Goal: Complete application form

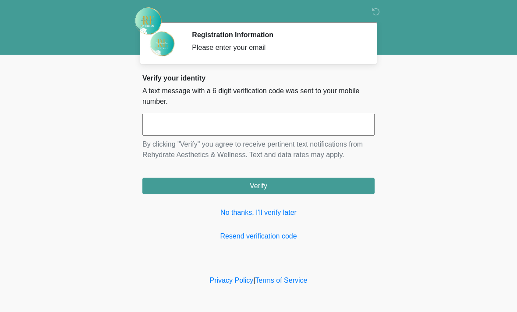
click at [273, 124] on input "text" at bounding box center [258, 125] width 232 height 22
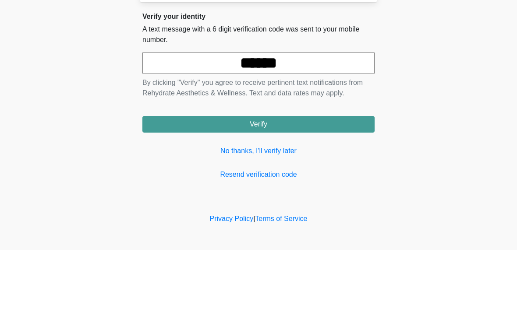
type input "******"
click at [328, 178] on button "Verify" at bounding box center [258, 186] width 232 height 17
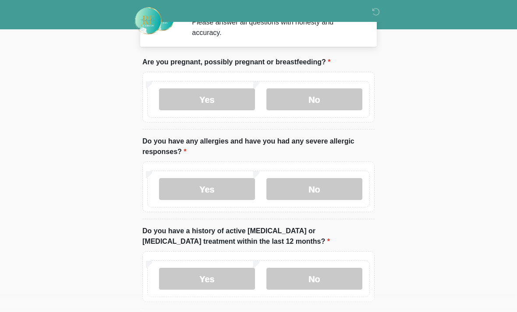
click at [337, 101] on label "No" at bounding box center [314, 100] width 96 height 22
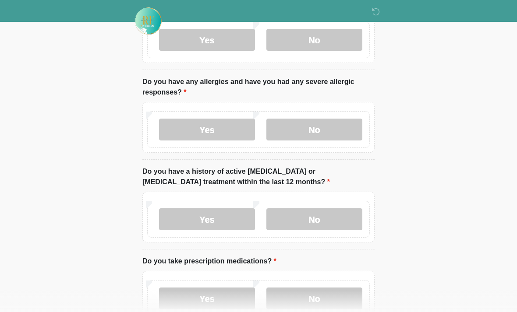
scroll to position [86, 0]
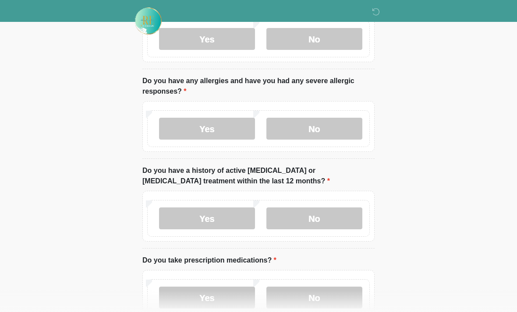
click at [341, 131] on label "No" at bounding box center [314, 129] width 96 height 22
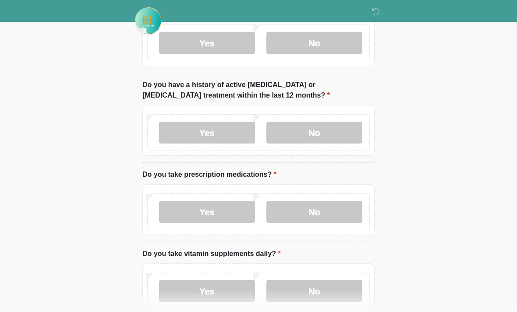
scroll to position [172, 0]
click at [339, 131] on label "No" at bounding box center [314, 133] width 96 height 22
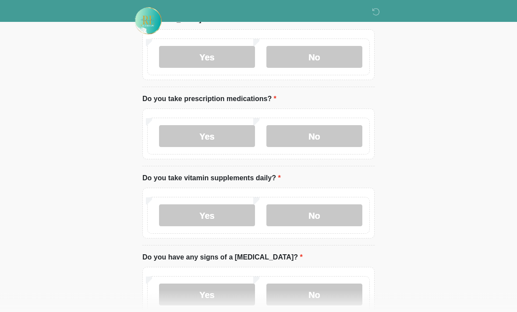
scroll to position [247, 0]
click at [328, 135] on label "No" at bounding box center [314, 136] width 96 height 22
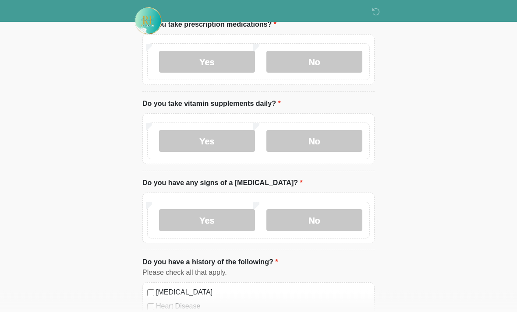
scroll to position [322, 0]
click at [333, 139] on label "No" at bounding box center [314, 141] width 96 height 22
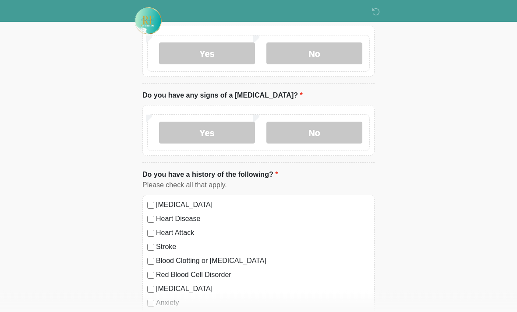
scroll to position [410, 0]
click at [322, 131] on label "No" at bounding box center [314, 132] width 96 height 22
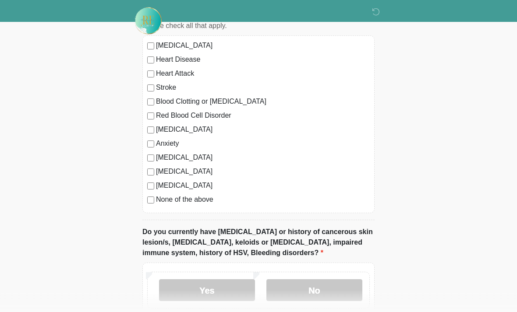
scroll to position [571, 0]
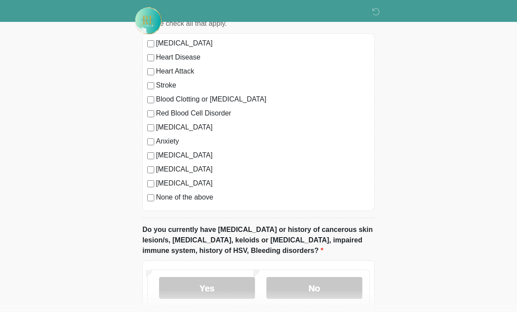
click at [148, 201] on div "None of the above" at bounding box center [258, 198] width 222 height 11
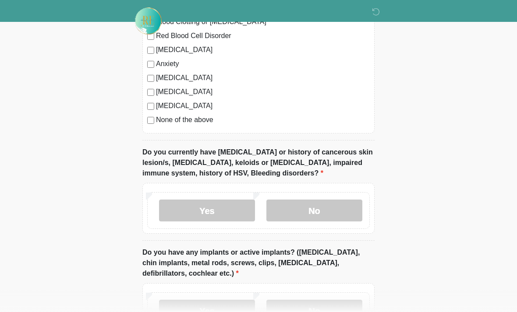
scroll to position [650, 0]
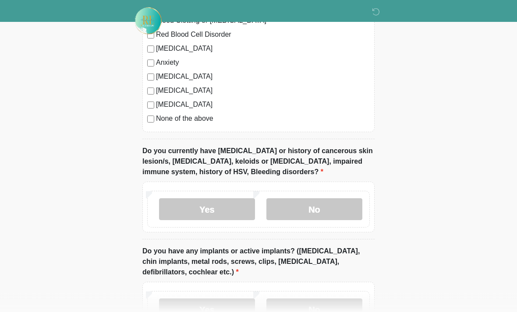
click at [328, 205] on label "No" at bounding box center [314, 210] width 96 height 22
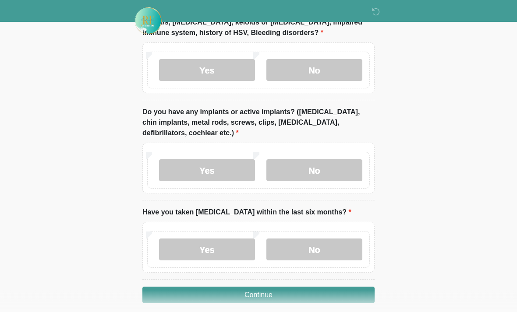
scroll to position [790, 0]
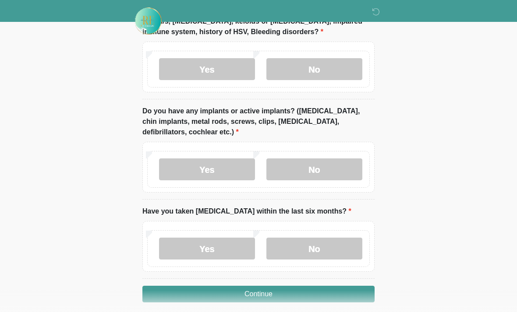
click at [334, 171] on label "No" at bounding box center [314, 170] width 96 height 22
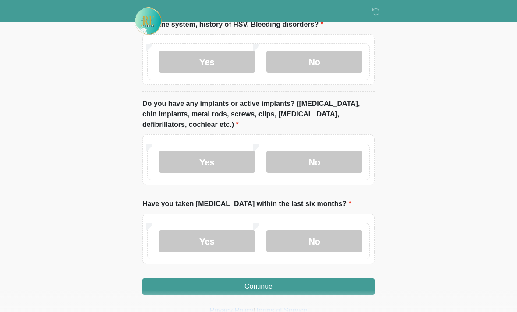
click at [331, 246] on label "No" at bounding box center [314, 241] width 96 height 22
click at [306, 289] on button "Continue" at bounding box center [258, 287] width 232 height 17
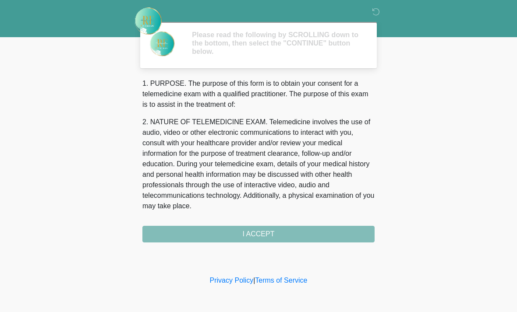
scroll to position [0, 0]
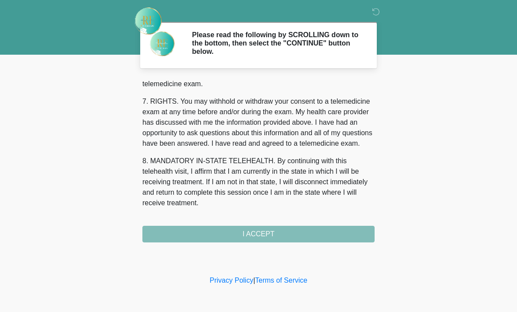
click at [300, 237] on div "1. PURPOSE. The purpose of this form is to obtain your consent for a telemedici…" at bounding box center [258, 160] width 232 height 164
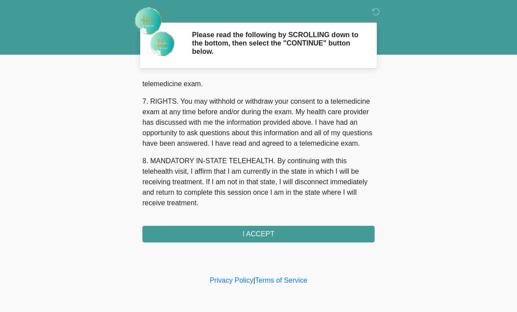
click at [304, 233] on button "I ACCEPT" at bounding box center [258, 234] width 232 height 17
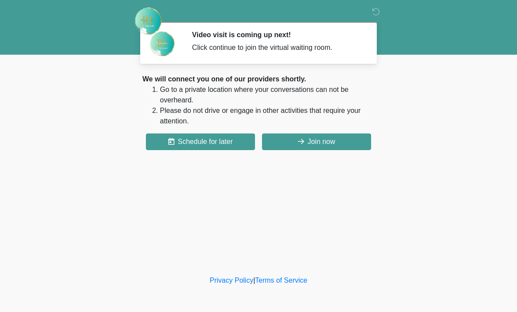
click at [337, 146] on button "Join now" at bounding box center [316, 142] width 109 height 17
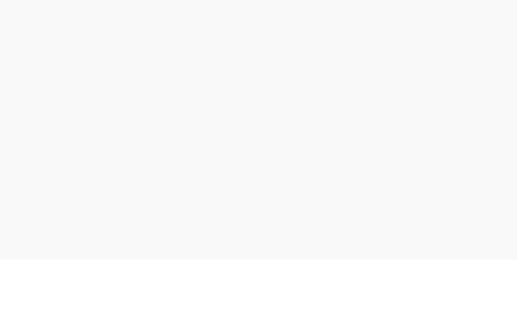
scroll to position [3, 0]
